Goal: Task Accomplishment & Management: Complete application form

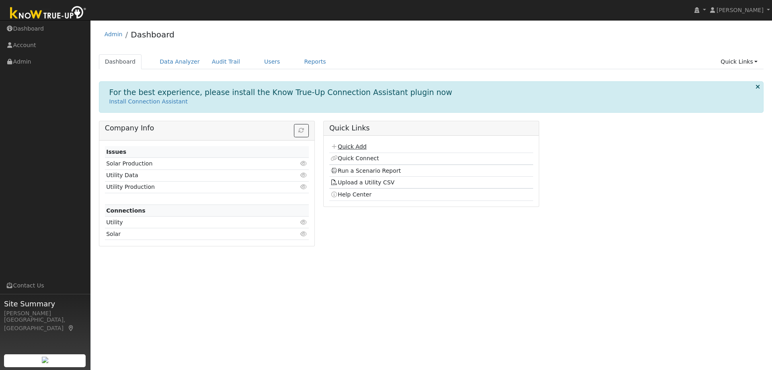
click at [353, 144] on link "Quick Add" at bounding box center [349, 146] width 36 height 6
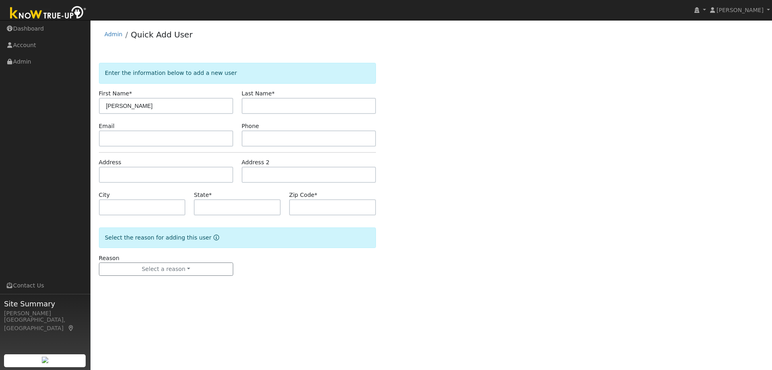
type input "[PERSON_NAME]"
paste input "Heely"
type input "Heely"
click at [161, 134] on input "text" at bounding box center [166, 138] width 134 height 16
paste input "brheely@gmail.com"
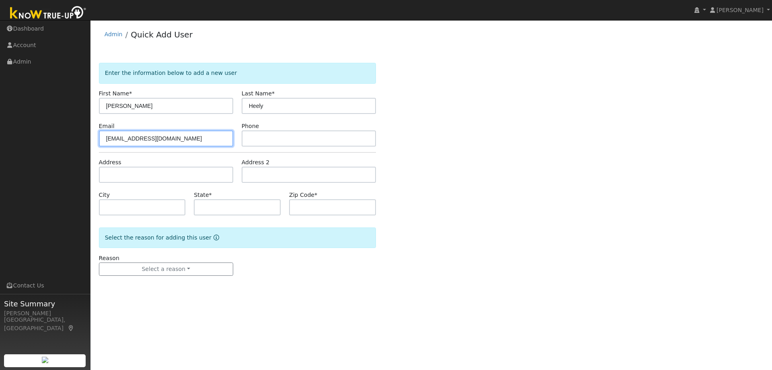
type input "brheely@gmail.com"
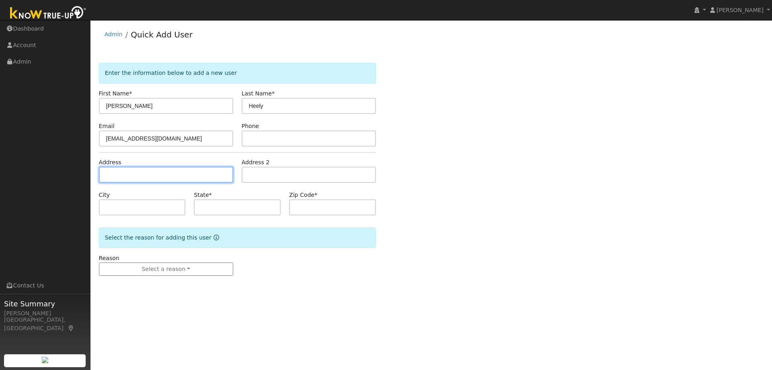
click at [128, 179] on input "text" at bounding box center [166, 175] width 134 height 16
paste input "50 Norlyn DrWalnut Creek, CA 94596, USA"
type input "50 Norlyn Drive"
type input "Walnut Creek"
type input "CA"
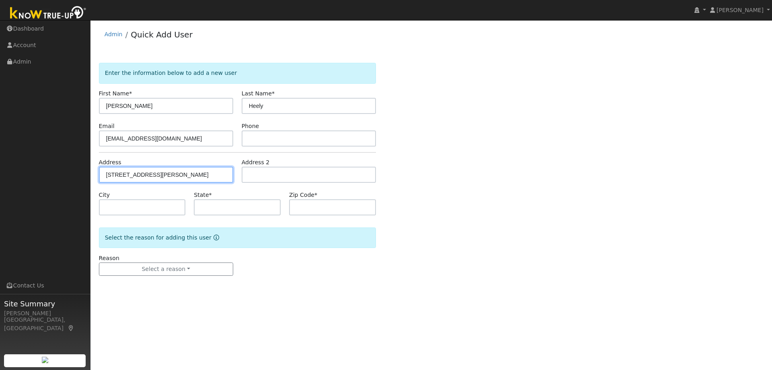
type input "94596"
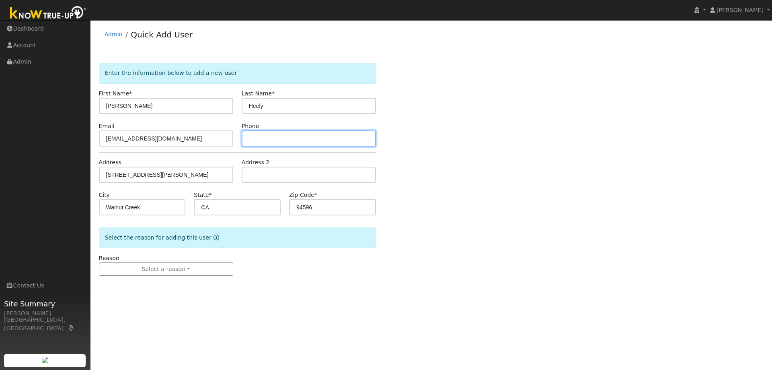
click at [261, 140] on input "text" at bounding box center [309, 138] width 134 height 16
paste input "425-891-1851"
type input "425-891-1851"
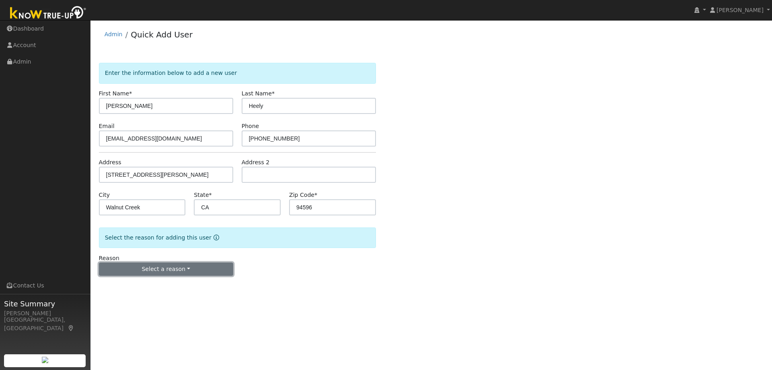
click at [172, 272] on button "Select a reason" at bounding box center [166, 269] width 134 height 14
click at [148, 289] on link "New lead" at bounding box center [143, 285] width 89 height 11
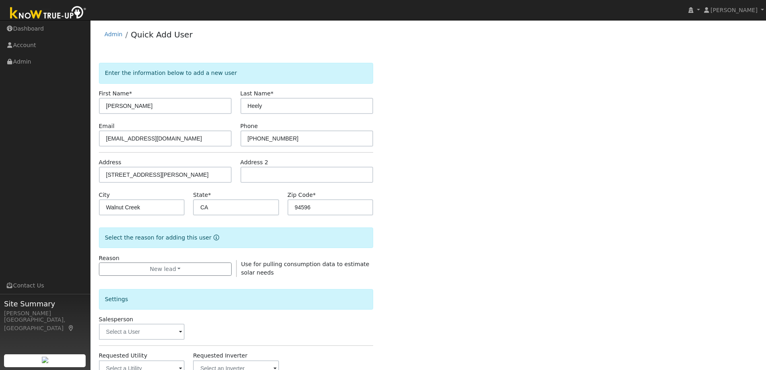
scroll to position [121, 0]
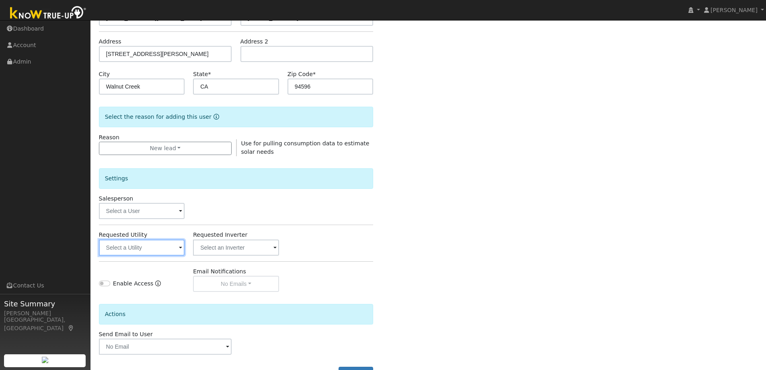
click at [133, 251] on input "text" at bounding box center [142, 247] width 86 height 16
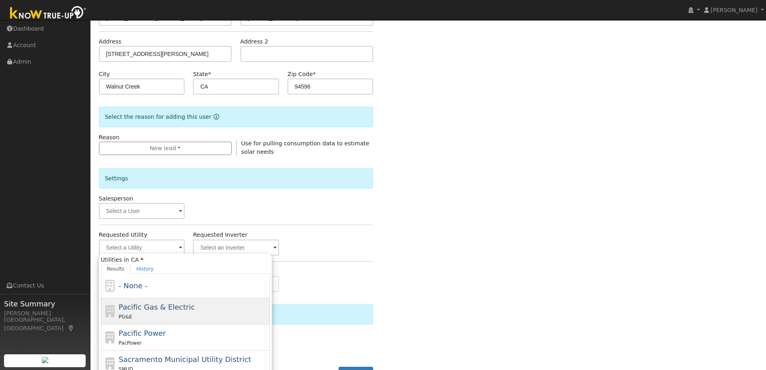
click at [161, 306] on span "Pacific Gas & Electric" at bounding box center [157, 307] width 76 height 8
type input "Pacific Gas & Electric"
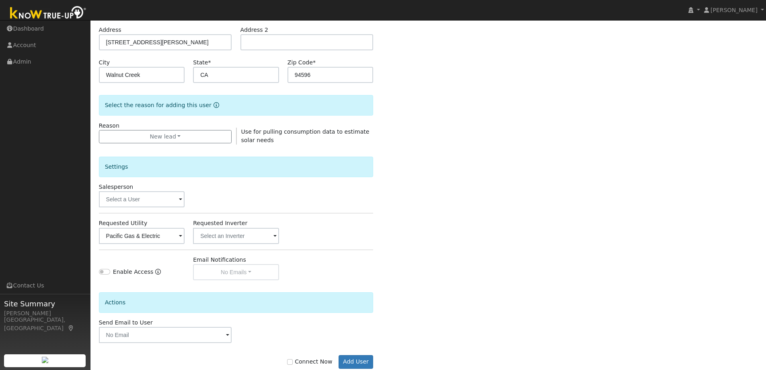
scroll to position [151, 0]
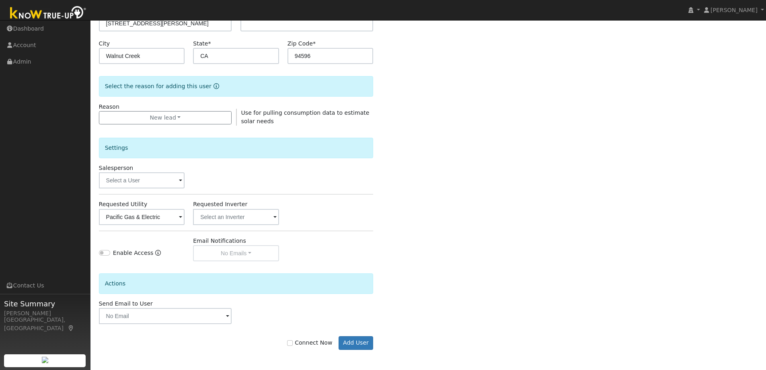
click at [307, 344] on label "Connect Now" at bounding box center [309, 342] width 45 height 8
click at [293, 344] on input "Connect Now" at bounding box center [290, 343] width 6 height 6
checkbox input "true"
click at [358, 344] on button "Add User" at bounding box center [356, 343] width 35 height 14
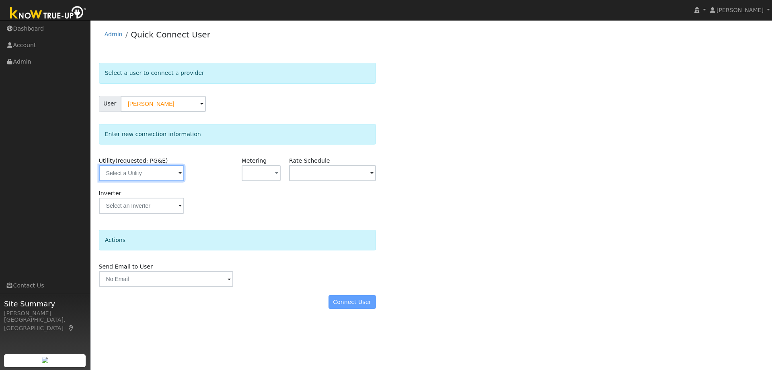
click at [121, 173] on input "text" at bounding box center [141, 173] width 85 height 16
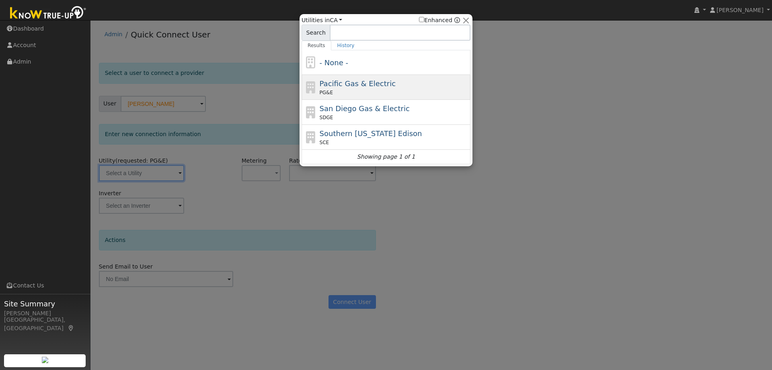
click at [361, 86] on span "Pacific Gas & Electric" at bounding box center [358, 83] width 76 height 8
type input "PG&E"
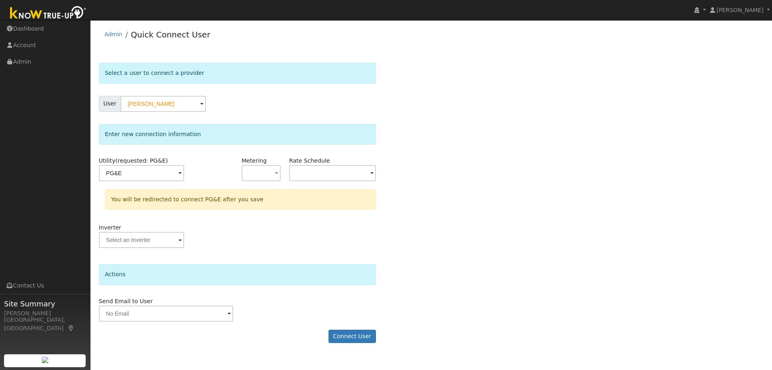
click at [377, 339] on div "Connect User" at bounding box center [238, 336] width 286 height 14
click at [373, 339] on button "Connect User" at bounding box center [352, 336] width 47 height 14
